Goal: Task Accomplishment & Management: Manage account settings

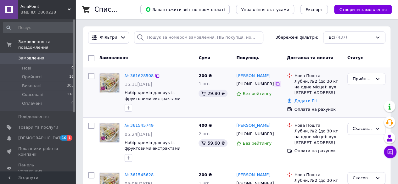
click at [275, 84] on icon at bounding box center [277, 84] width 5 height 5
click at [19, 55] on span "Замовлення" at bounding box center [31, 58] width 26 height 6
click at [368, 78] on div "Прийнято" at bounding box center [363, 79] width 20 height 7
click at [366, 94] on li "Виконано" at bounding box center [366, 92] width 37 height 12
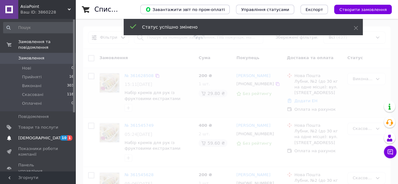
click at [42, 135] on span "[DEMOGRAPHIC_DATA]" at bounding box center [38, 138] width 40 height 6
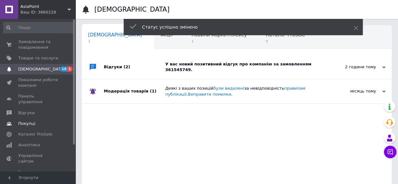
scroll to position [0, 2]
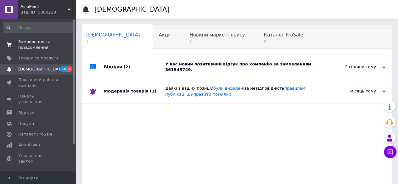
click at [23, 47] on span "Замовлення та повідомлення" at bounding box center [38, 44] width 40 height 11
